Goal: Navigation & Orientation: Find specific page/section

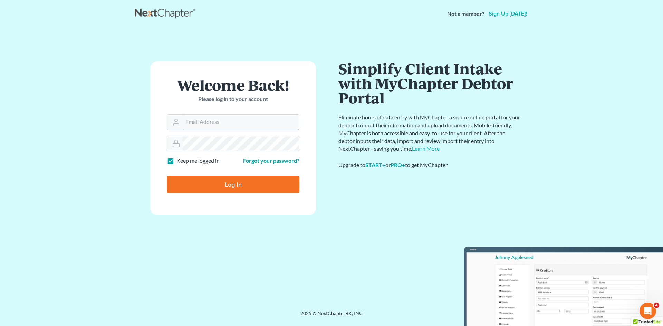
type input "[EMAIL_ADDRESS][DOMAIN_NAME]"
click at [220, 190] on input "Log In" at bounding box center [233, 184] width 133 height 17
type input "Thinking..."
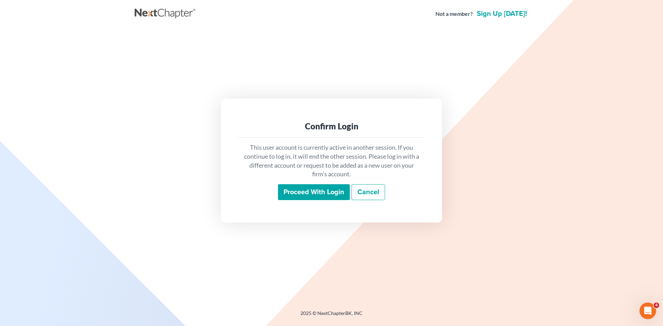
drag, startPoint x: 329, startPoint y: 191, endPoint x: 265, endPoint y: 177, distance: 66.0
click at [329, 191] on input "Proceed with login" at bounding box center [314, 192] width 72 height 16
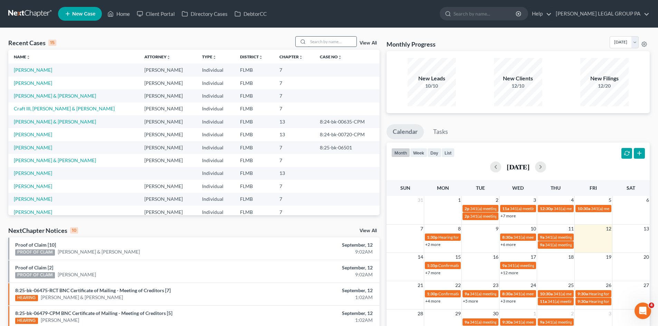
click at [325, 41] on input "search" at bounding box center [332, 42] width 48 height 10
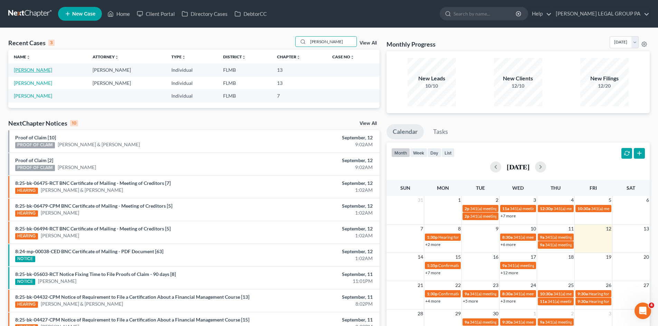
type input "wilkin"
click at [48, 71] on link "Wilkinson, Jennifer" at bounding box center [33, 70] width 38 height 6
